Goal: Obtain resource: Obtain resource

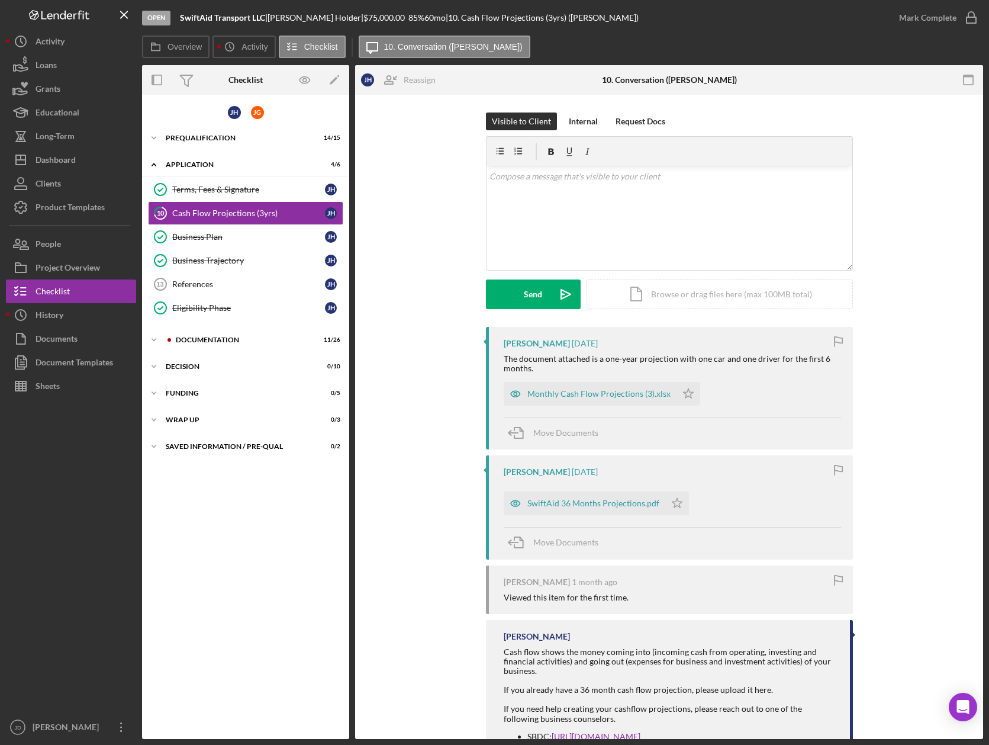
click at [200, 545] on div "J H J G Icon/Expander Prequalification 14 / 15 Icon/Expander Application 4 / 6 …" at bounding box center [245, 417] width 207 height 632
click at [66, 202] on div "Product Templates" at bounding box center [70, 208] width 69 height 27
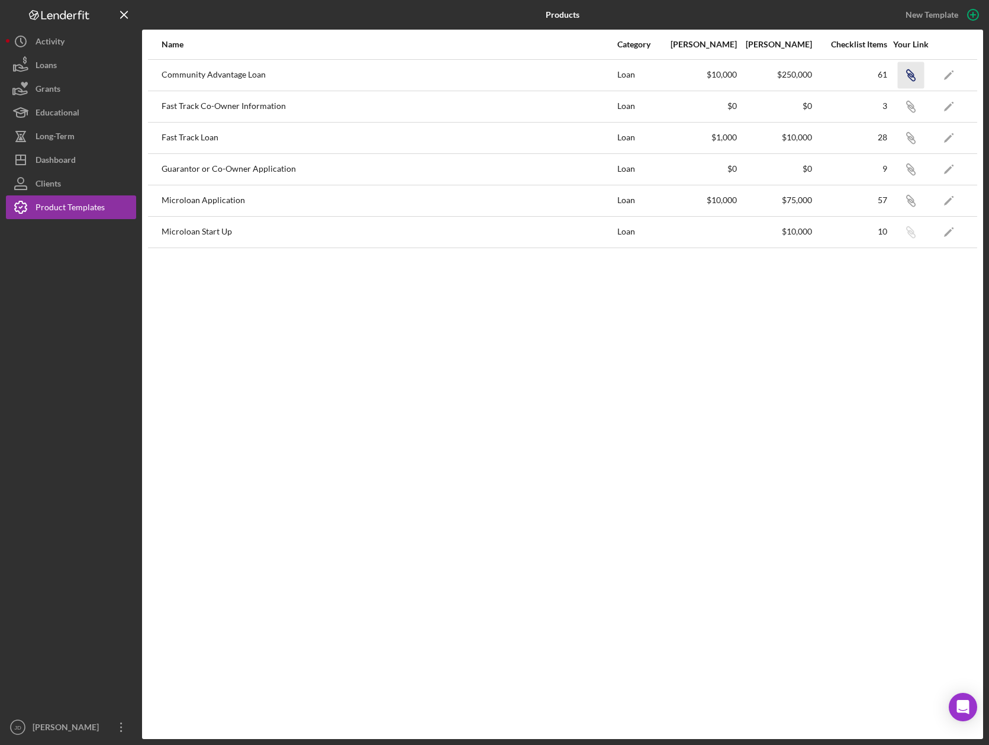
click at [910, 74] on icon "Icon/Link" at bounding box center [910, 75] width 27 height 27
